Goal: Task Accomplishment & Management: Complete application form

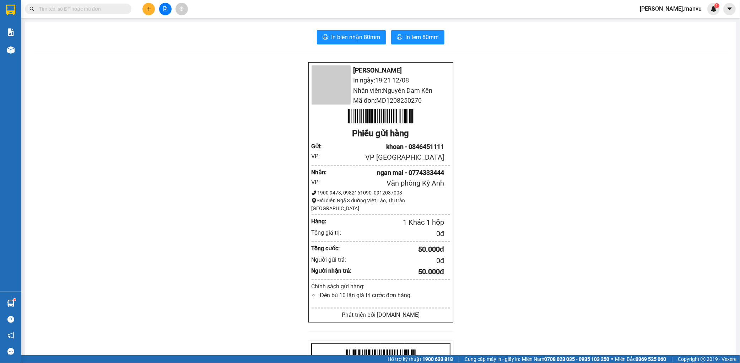
click at [149, 6] on button at bounding box center [149, 9] width 12 height 12
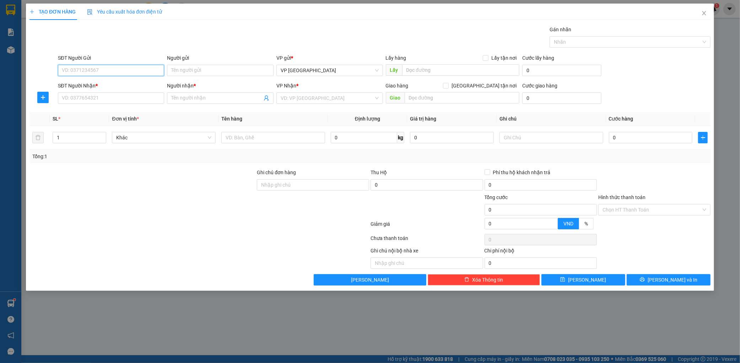
click at [144, 71] on input "SĐT Người Gửi" at bounding box center [111, 70] width 107 height 11
click at [122, 101] on input "SĐT Người Nhận *" at bounding box center [111, 97] width 107 height 11
type input "0912156554"
click at [91, 109] on div "0912156554 - kt" at bounding box center [111, 112] width 98 height 8
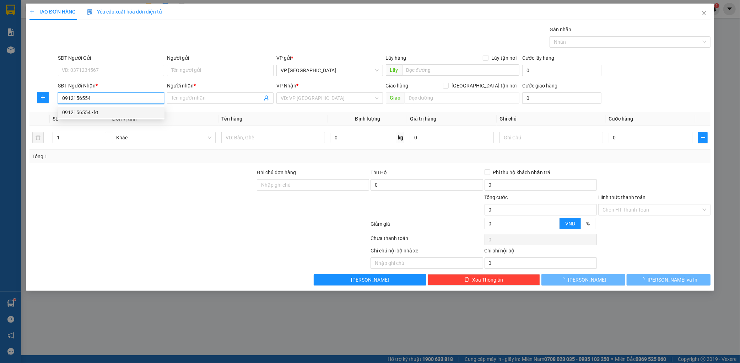
type input "kt"
type input "cx"
type input "0912156554"
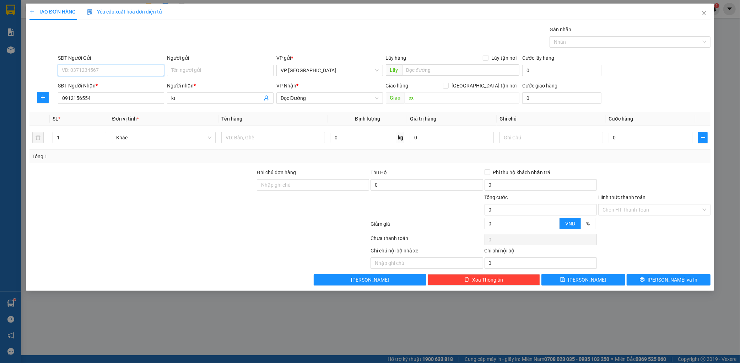
click at [92, 68] on input "SĐT Người Gửi" at bounding box center [111, 70] width 107 height 11
click at [105, 81] on div "0329805911" at bounding box center [111, 85] width 98 height 8
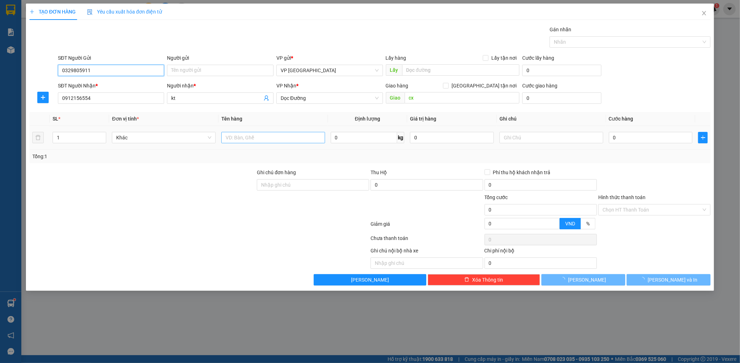
type input "0329805911"
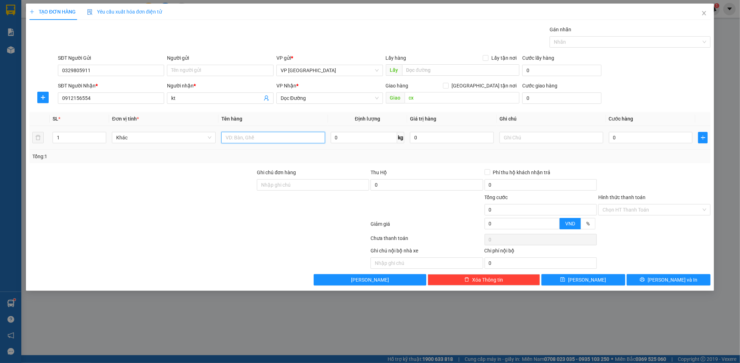
click at [248, 135] on input "text" at bounding box center [273, 137] width 104 height 11
type input "1 hộp"
type input "005"
type input "5"
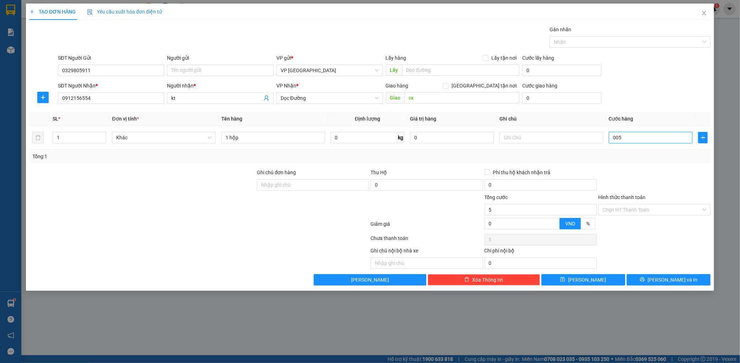
type input "0.050"
type input "50"
type input "00.500"
type input "500"
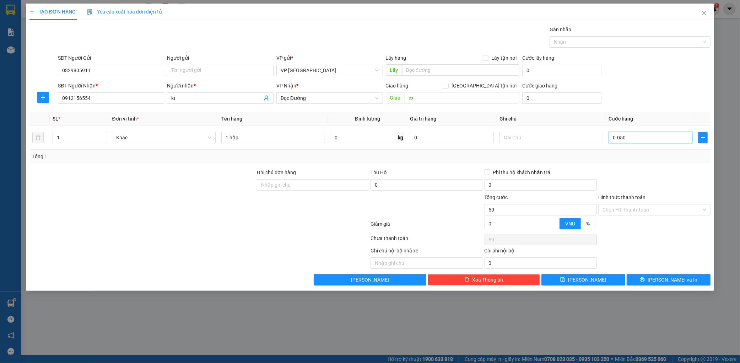
type input "500"
type input "0.005.000"
type input "5.000"
type input "000.050.000"
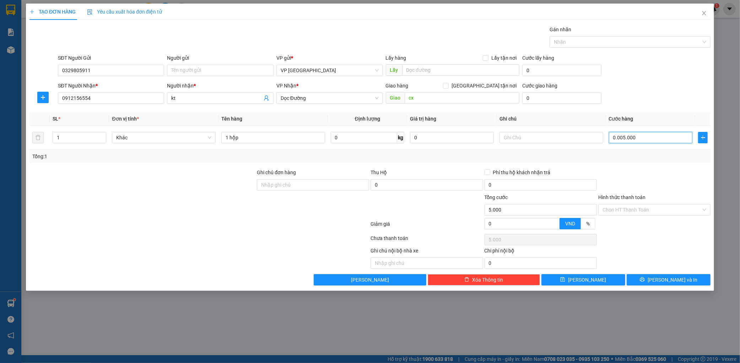
type input "50.000"
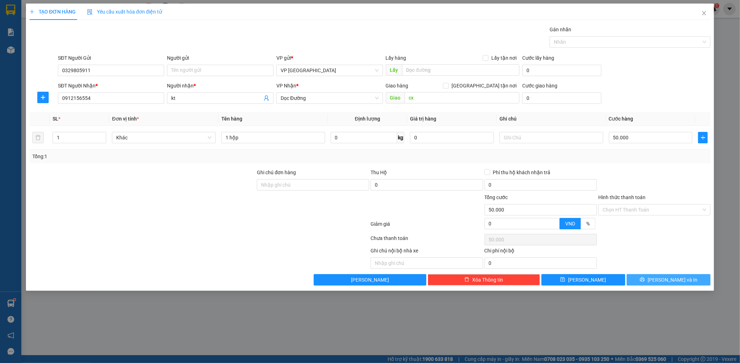
click at [692, 274] on button "[PERSON_NAME] và In" at bounding box center [669, 279] width 84 height 11
click at [688, 279] on button "[PERSON_NAME] và In" at bounding box center [669, 279] width 84 height 11
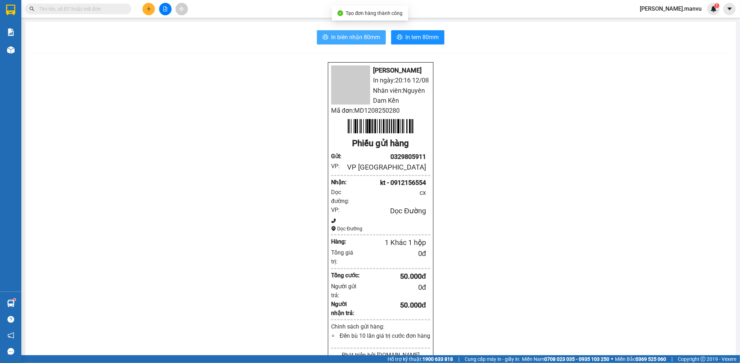
click at [353, 30] on button "In biên nhận 80mm" at bounding box center [351, 37] width 69 height 14
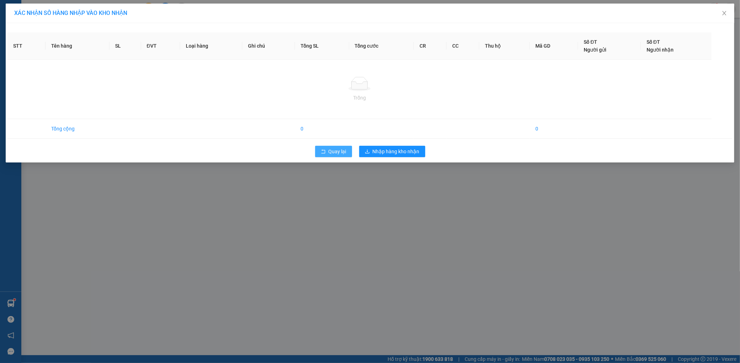
click at [337, 155] on span "Quay lại" at bounding box center [338, 151] width 18 height 8
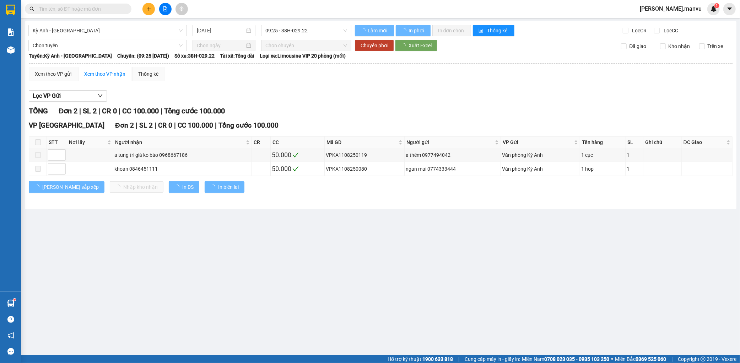
type input "[DATE]"
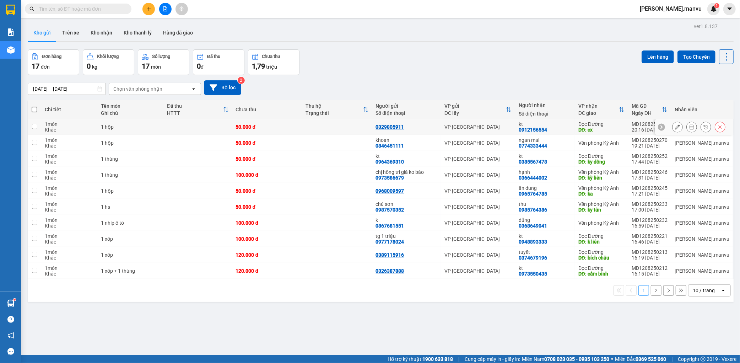
click at [675, 129] on icon at bounding box center [677, 126] width 5 height 5
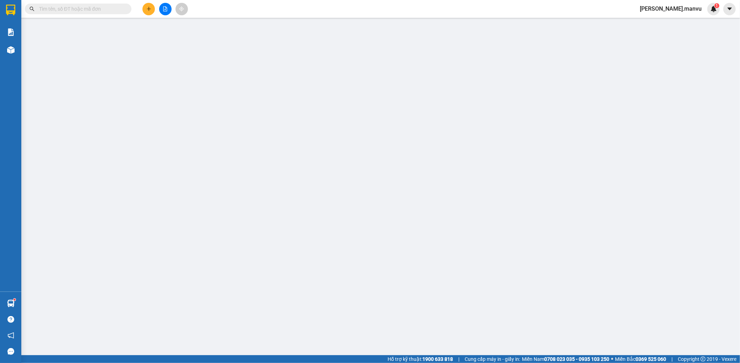
type input "0329805911"
type input "0912156554"
type input "kt"
type input "cx"
type input "50.000"
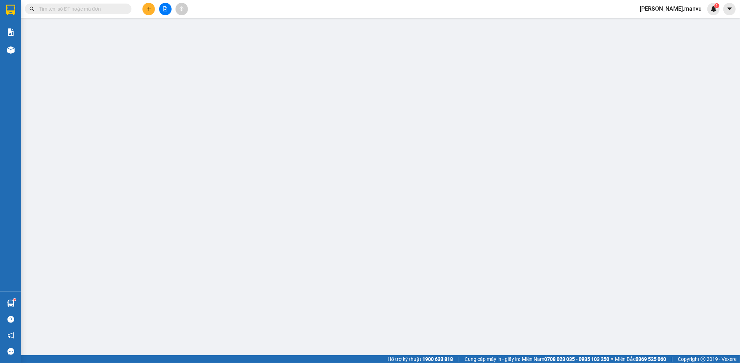
type input "50.000"
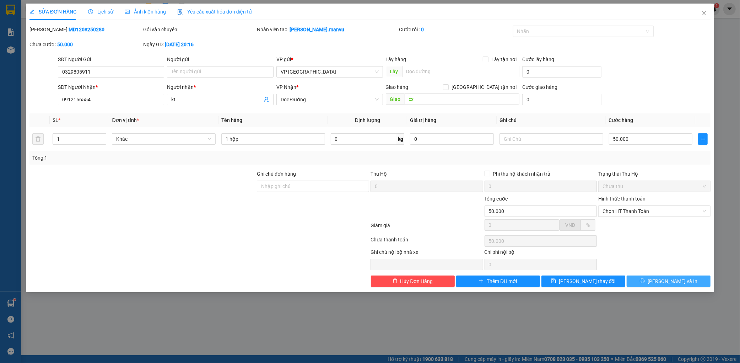
click at [674, 282] on span "[PERSON_NAME] và In" at bounding box center [673, 281] width 50 height 8
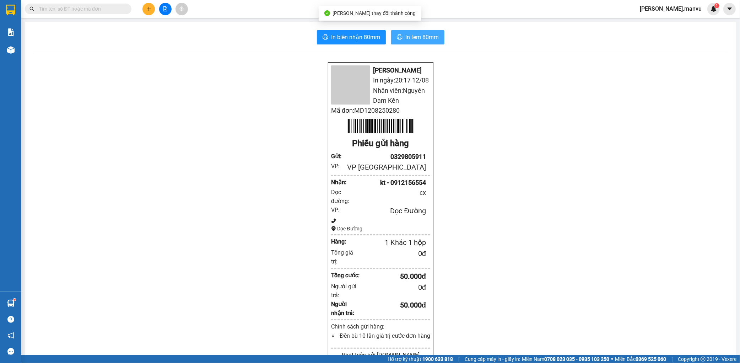
click at [434, 41] on span "In tem 80mm" at bounding box center [422, 37] width 33 height 9
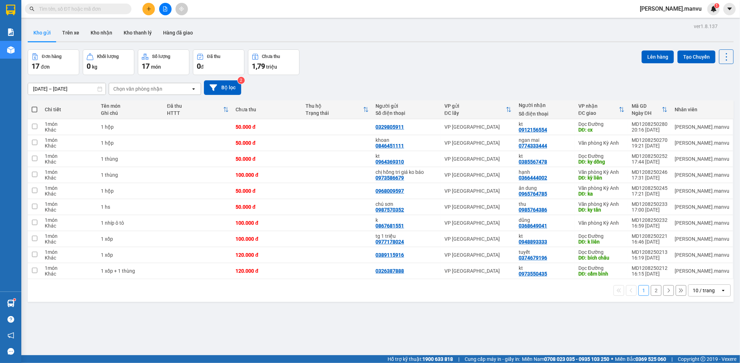
click at [170, 9] on button at bounding box center [165, 9] width 12 height 12
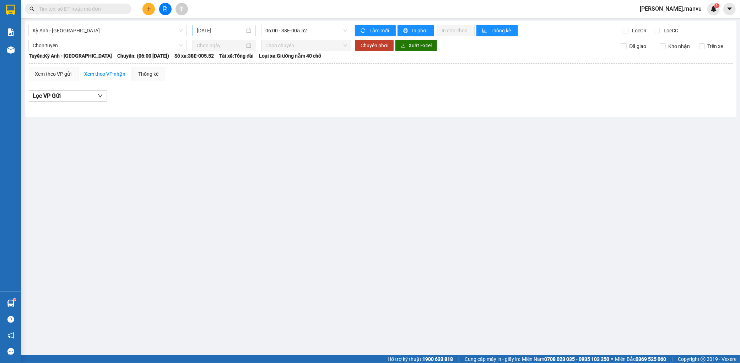
click at [204, 33] on input "[DATE]" at bounding box center [221, 31] width 48 height 8
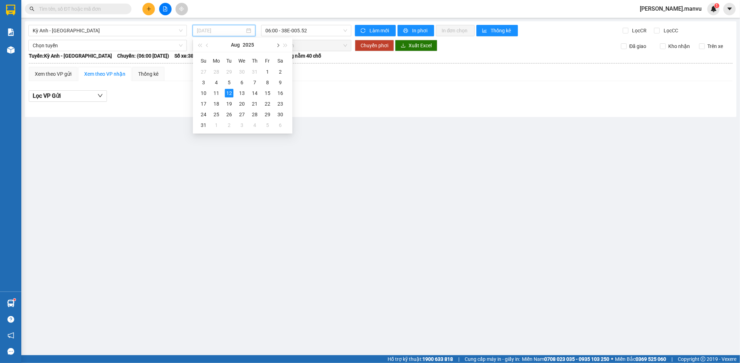
type input "[DATE]"
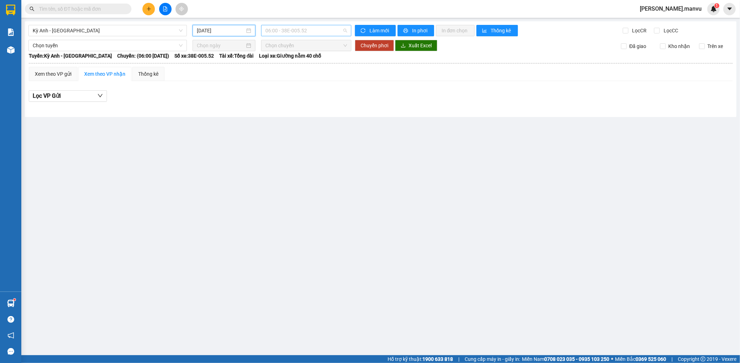
click at [297, 33] on span "06:00 - 38E-005.52" at bounding box center [306, 30] width 82 height 11
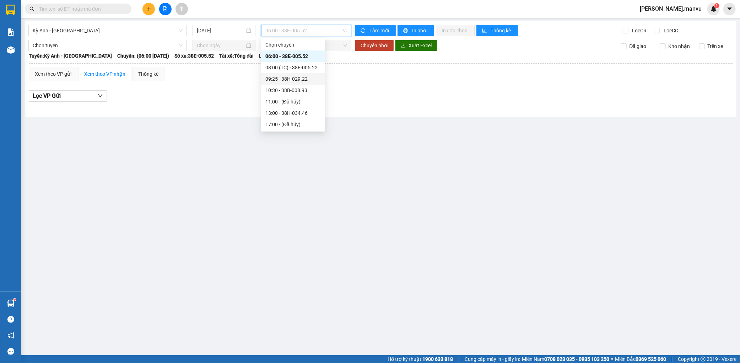
click at [308, 74] on div "09:25 - 38H-029.22" at bounding box center [293, 78] width 64 height 11
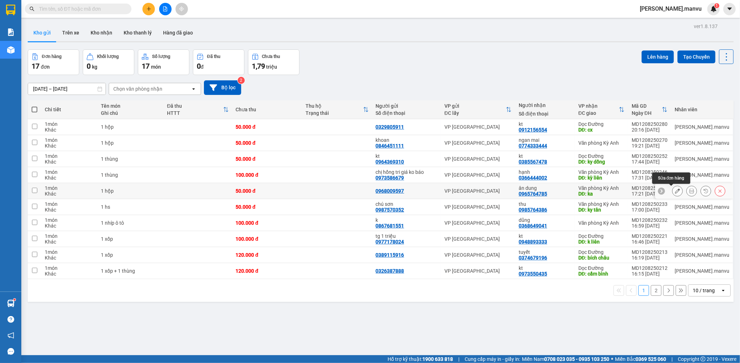
click at [675, 193] on icon at bounding box center [677, 190] width 5 height 5
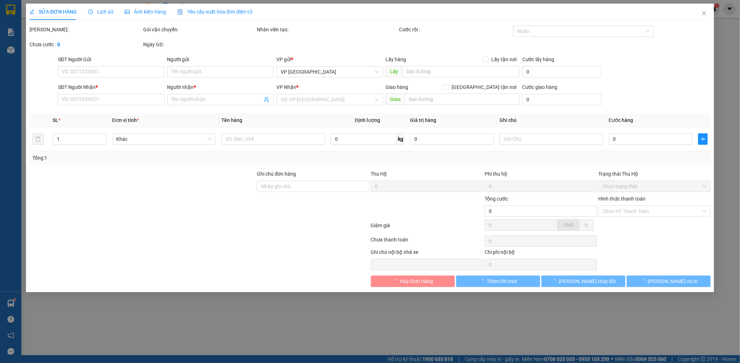
type input "0968009597"
type input "0965764785"
type input "ân dung"
type input "ka"
type input "50.000"
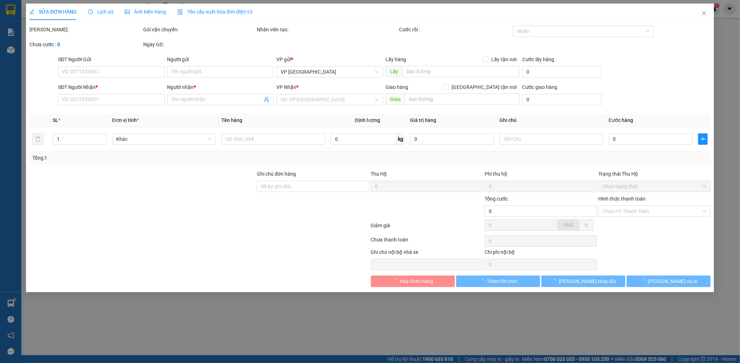
type input "50.000"
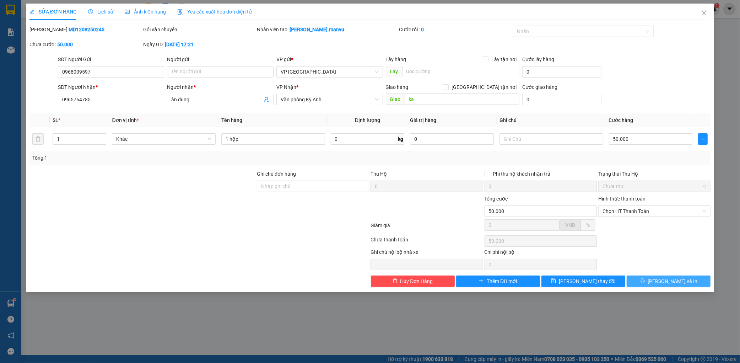
click at [689, 283] on button "[PERSON_NAME] và In" at bounding box center [669, 280] width 84 height 11
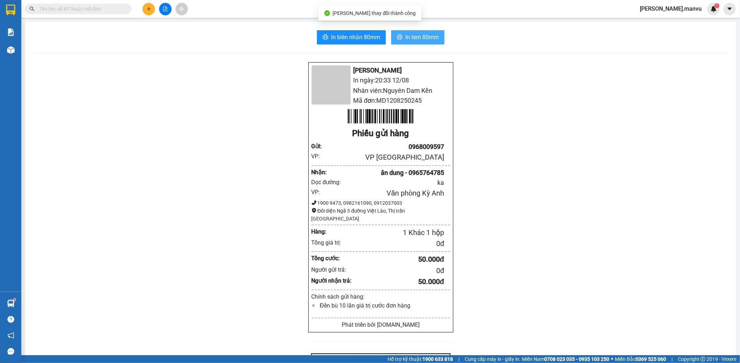
click at [428, 42] on button "In tem 80mm" at bounding box center [417, 37] width 53 height 14
